Goal: Task Accomplishment & Management: Manage account settings

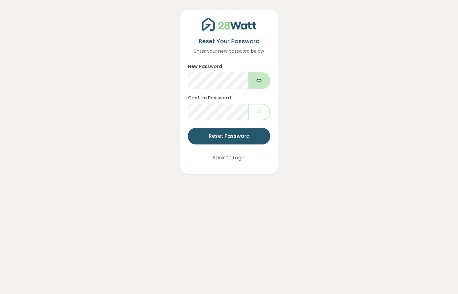
click at [257, 78] on icon "button" at bounding box center [258, 80] width 5 height 7
click at [260, 115] on icon "button" at bounding box center [258, 111] width 5 height 7
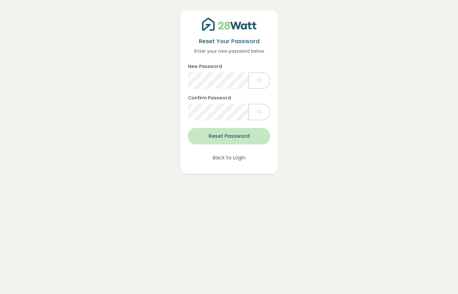
click at [242, 138] on button "Reset Password" at bounding box center [229, 136] width 82 height 17
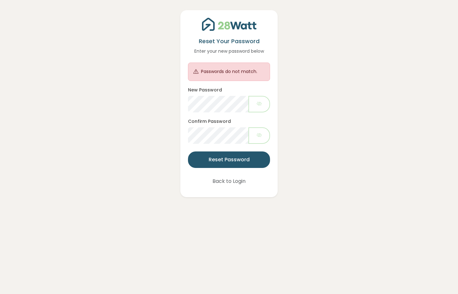
click at [308, 122] on div "Reset Your Password Enter your new password below Passwords do not match. New P…" at bounding box center [229, 98] width 430 height 197
click at [227, 164] on button "Reset Password" at bounding box center [229, 160] width 82 height 17
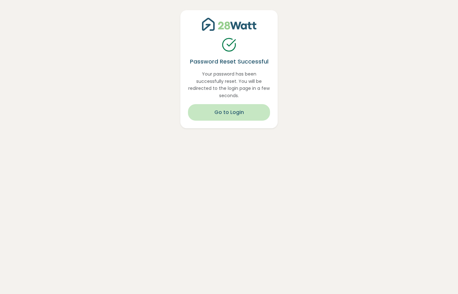
click at [230, 116] on button "Go to Login" at bounding box center [229, 112] width 82 height 17
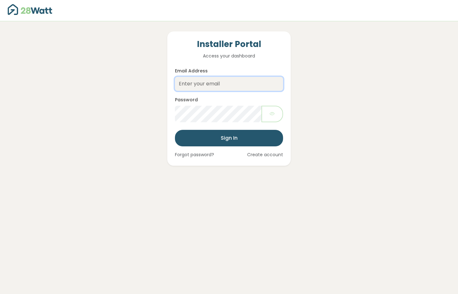
click at [205, 85] on input "Email Address" at bounding box center [229, 84] width 108 height 14
type input "[PERSON_NAME][EMAIL_ADDRESS][DOMAIN_NAME]"
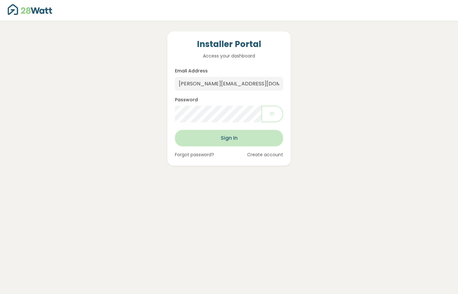
click at [249, 138] on button "Sign In" at bounding box center [229, 138] width 108 height 17
